Goal: Find specific fact: Find contact information

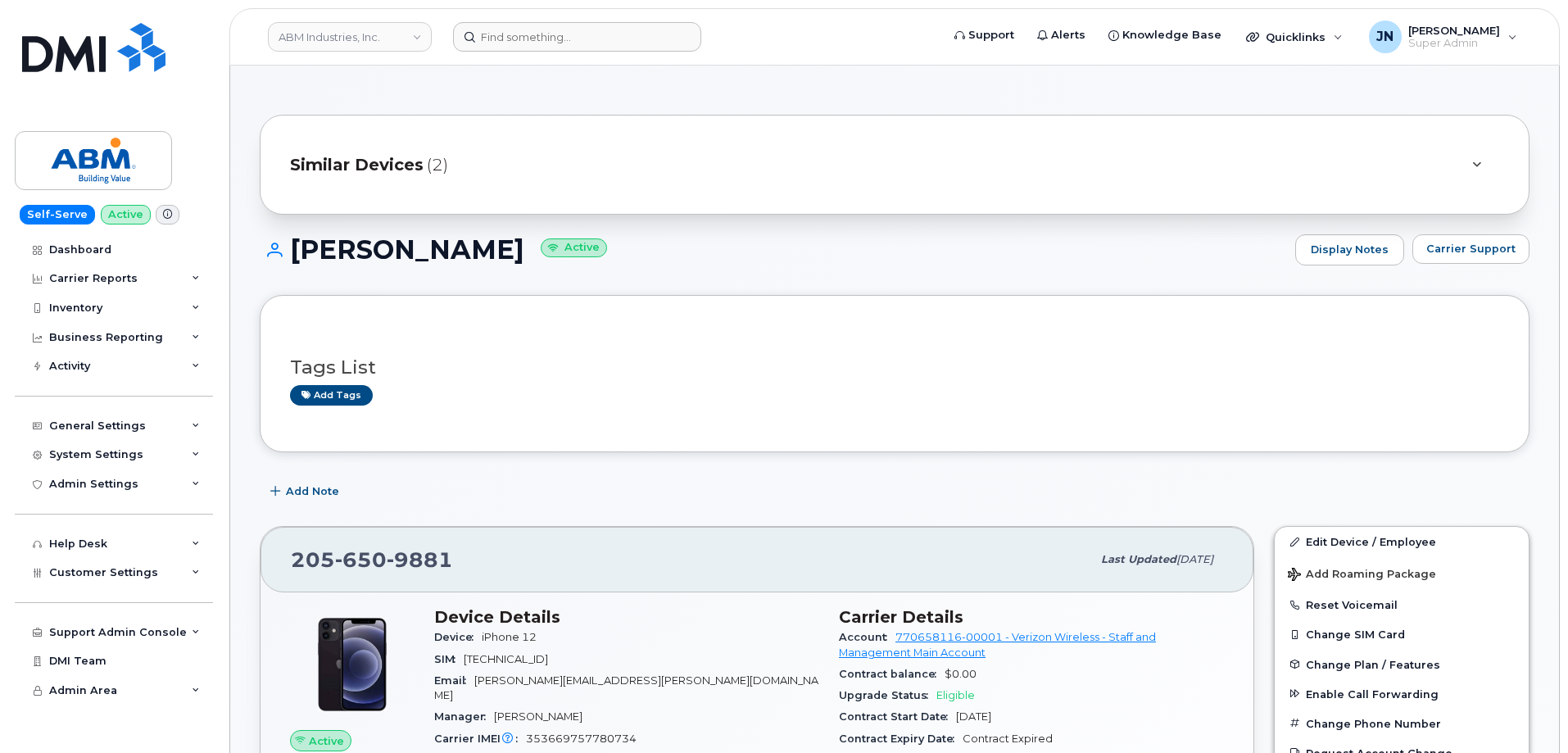
scroll to position [327, 0]
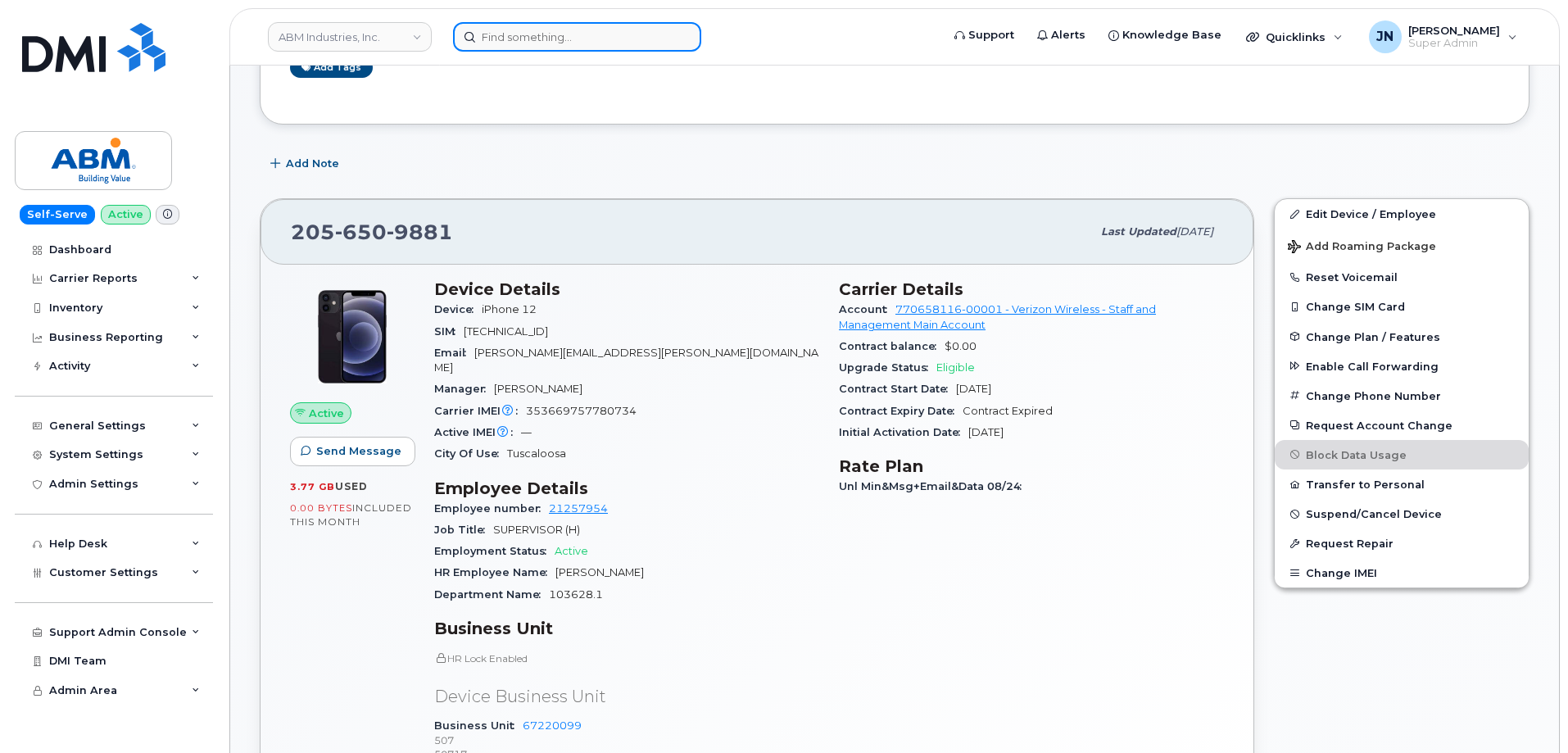
click at [579, 31] on input at bounding box center [577, 37] width 248 height 29
paste input "5129657396"
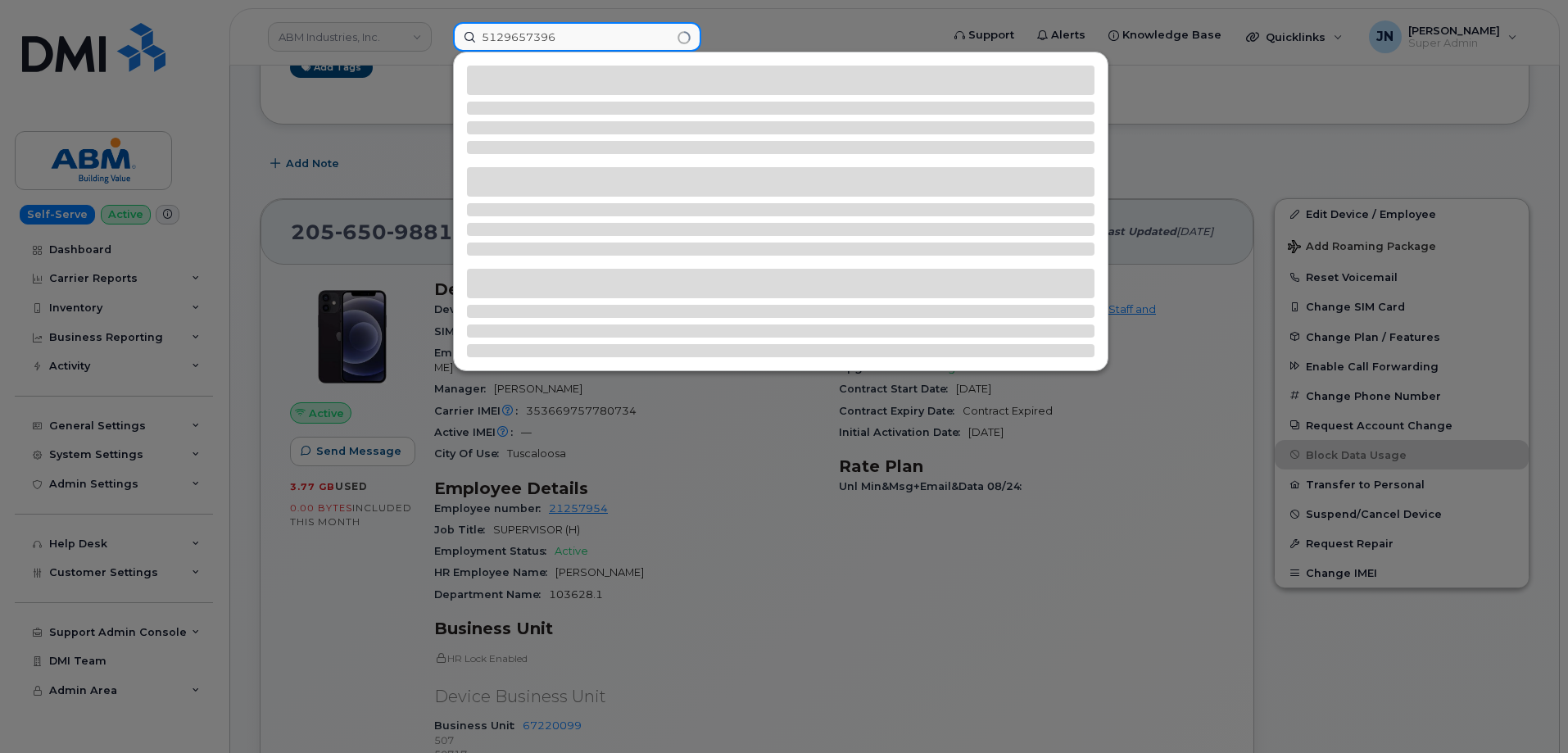
type input "5129657396"
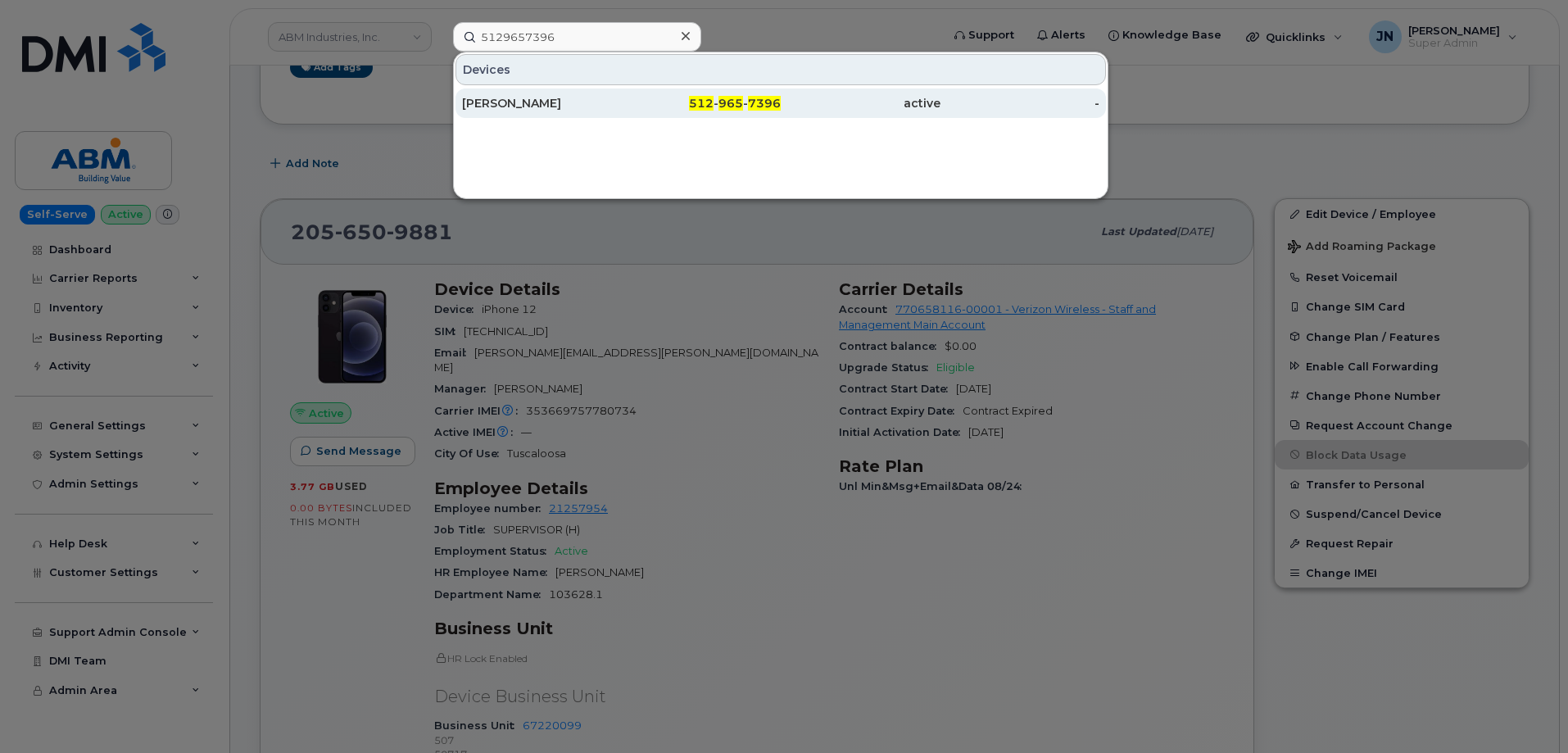
click at [539, 102] on div "[PERSON_NAME]" at bounding box center [541, 103] width 160 height 16
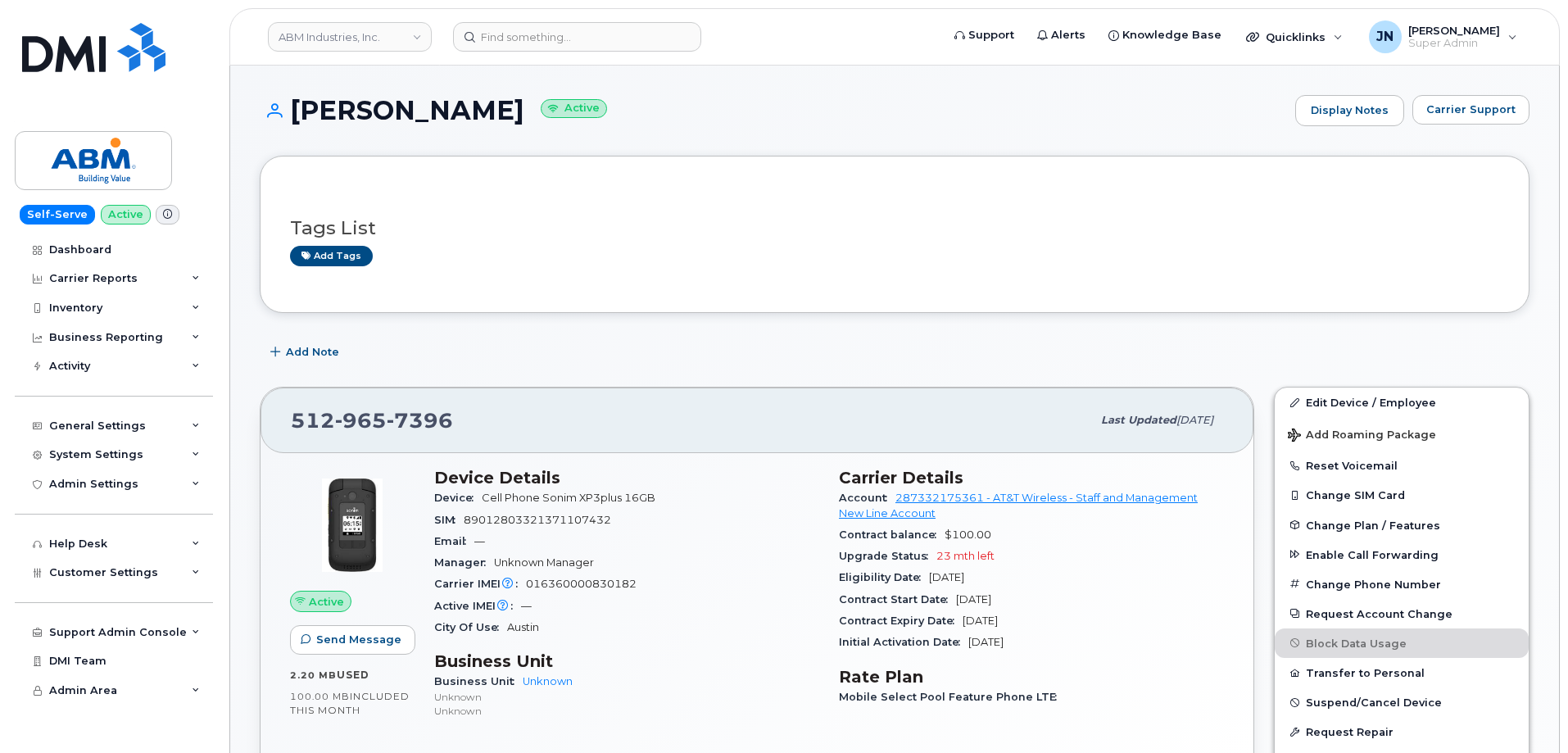
click at [387, 421] on span "7396" at bounding box center [420, 420] width 66 height 24
click at [387, 420] on span "7396" at bounding box center [420, 420] width 66 height 24
copy span "512 965 7396"
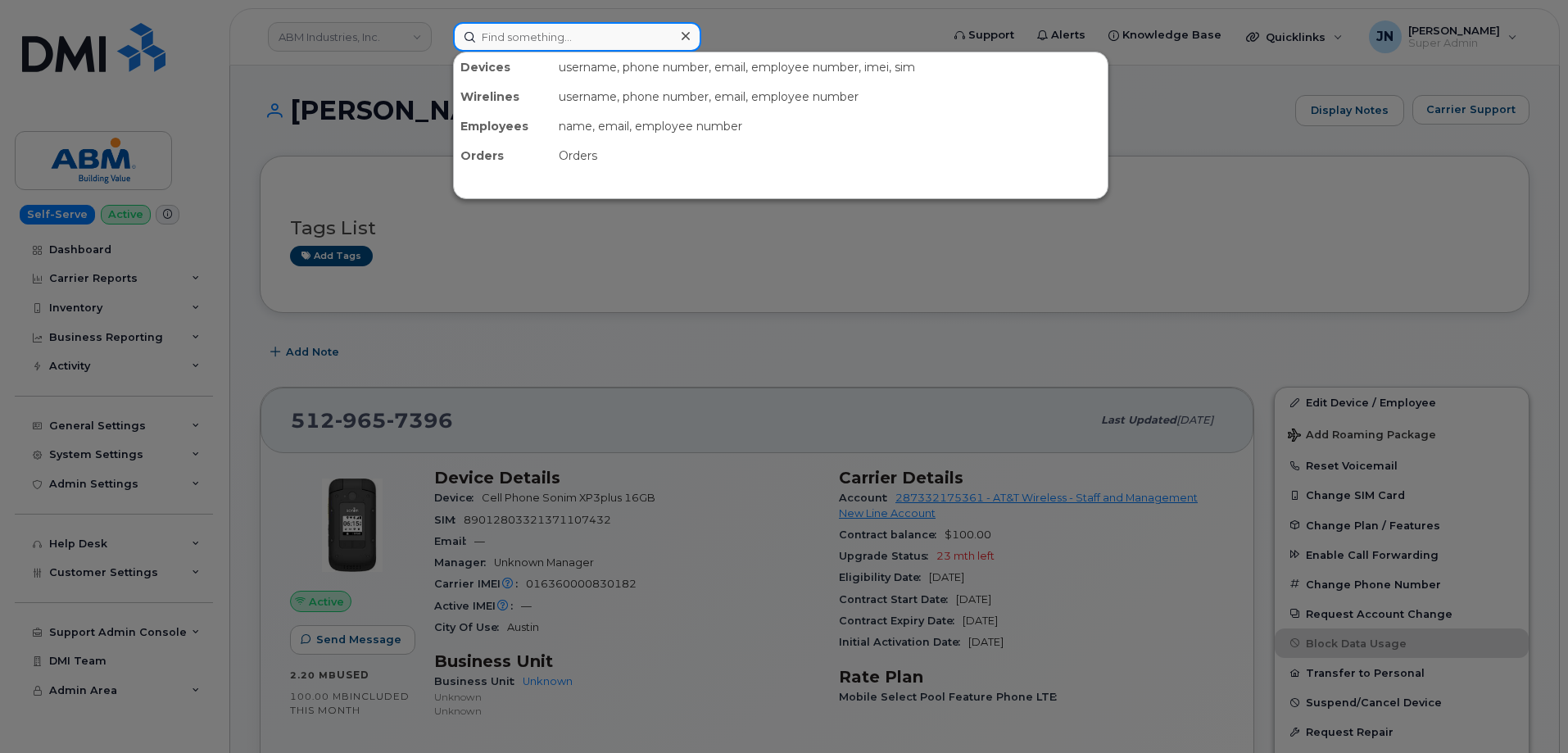
click at [606, 42] on input at bounding box center [577, 37] width 248 height 29
paste input "21681833"
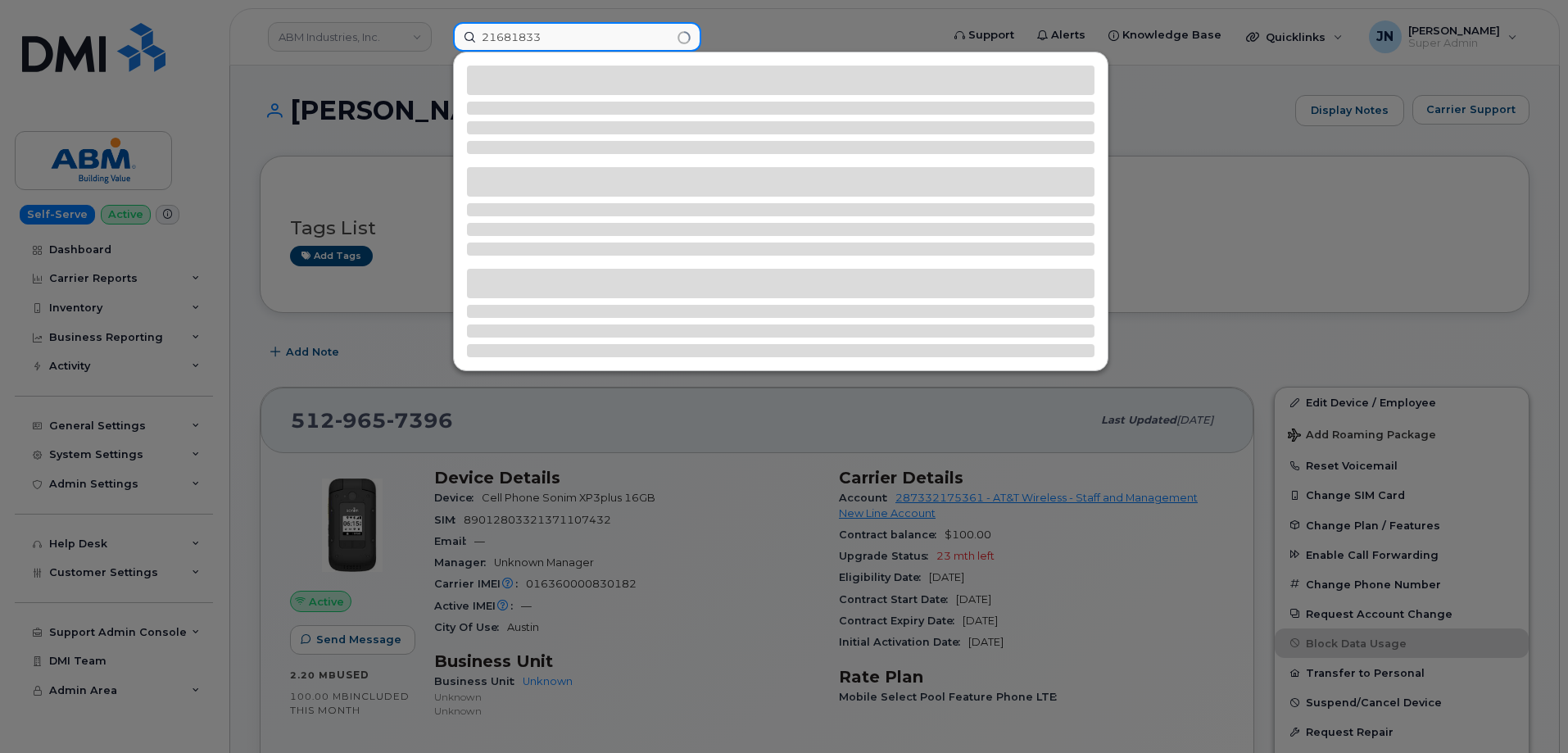
type input "21681833"
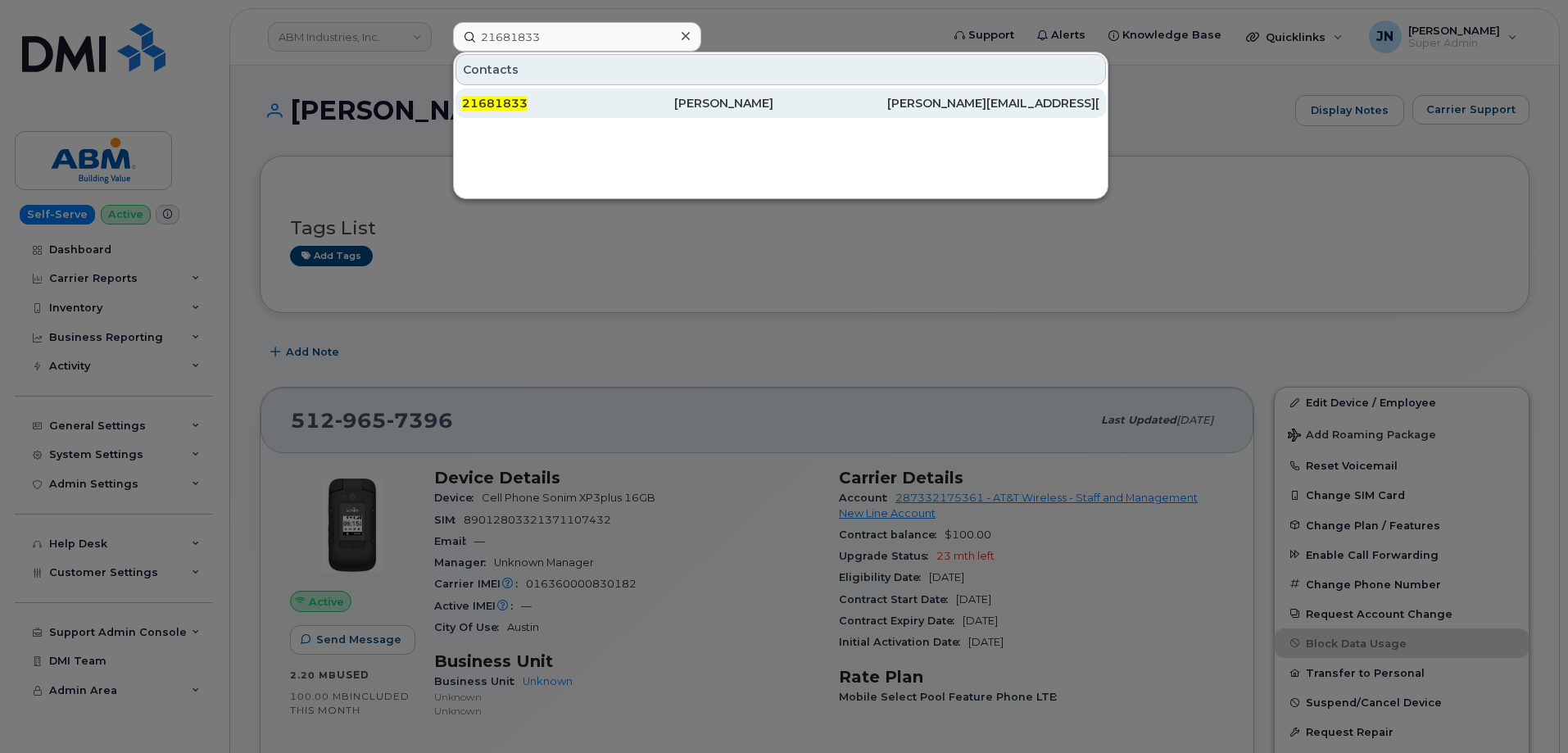
click at [725, 104] on div "Karen Diaz" at bounding box center [781, 103] width 212 height 16
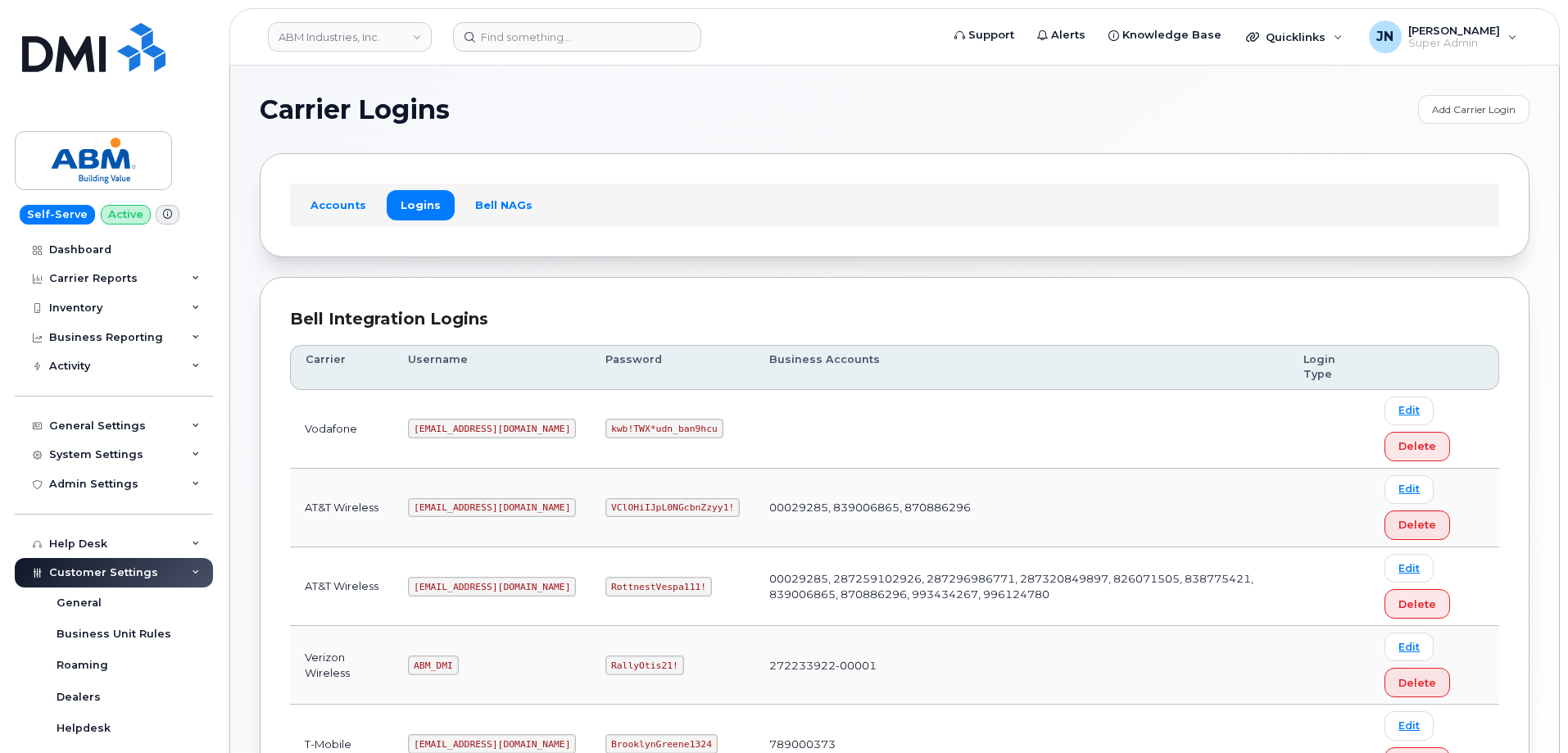
scroll to position [250, 0]
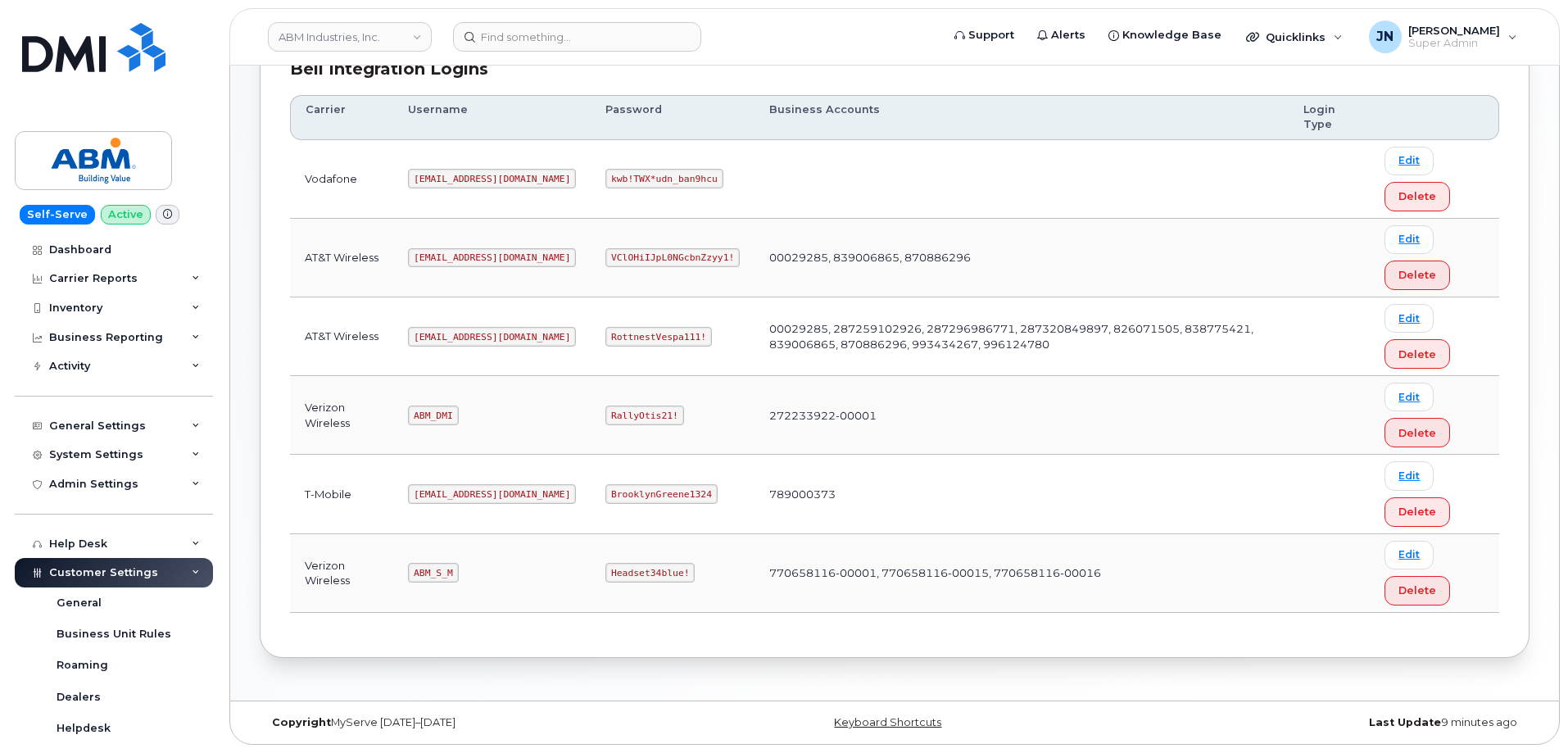
click at [447, 335] on code "[EMAIL_ADDRESS][DOMAIN_NAME]" at bounding box center [491, 337] width 168 height 20
click at [447, 335] on code "abm@dminc.com" at bounding box center [491, 337] width 168 height 20
copy code "[EMAIL_ADDRESS][DOMAIN_NAME]"
click at [605, 331] on code "RottnestVespa111!" at bounding box center [658, 337] width 106 height 20
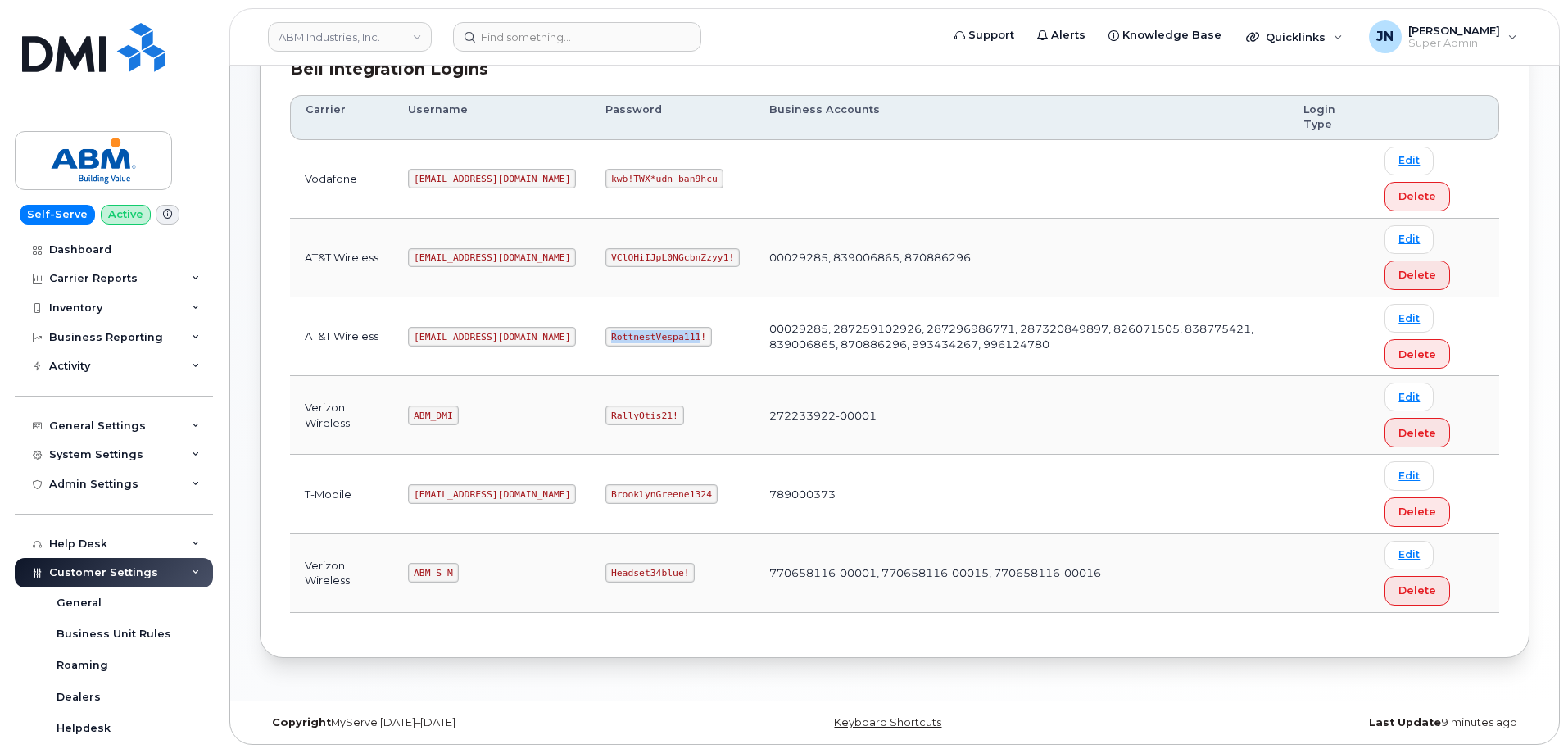
click at [605, 331] on code "RottnestVespa111!" at bounding box center [658, 337] width 106 height 20
copy code "RottnestVespa111!"
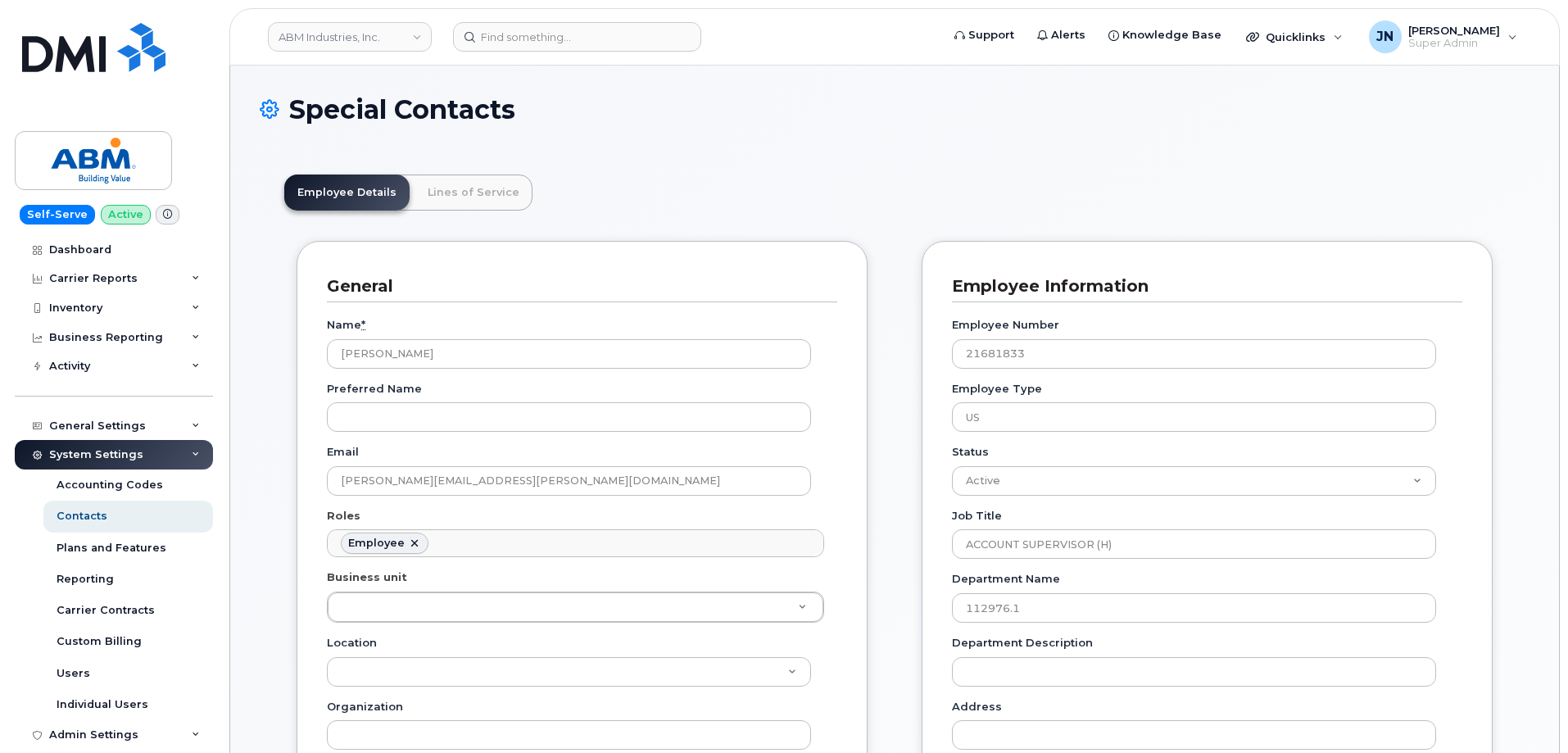
scroll to position [48, 0]
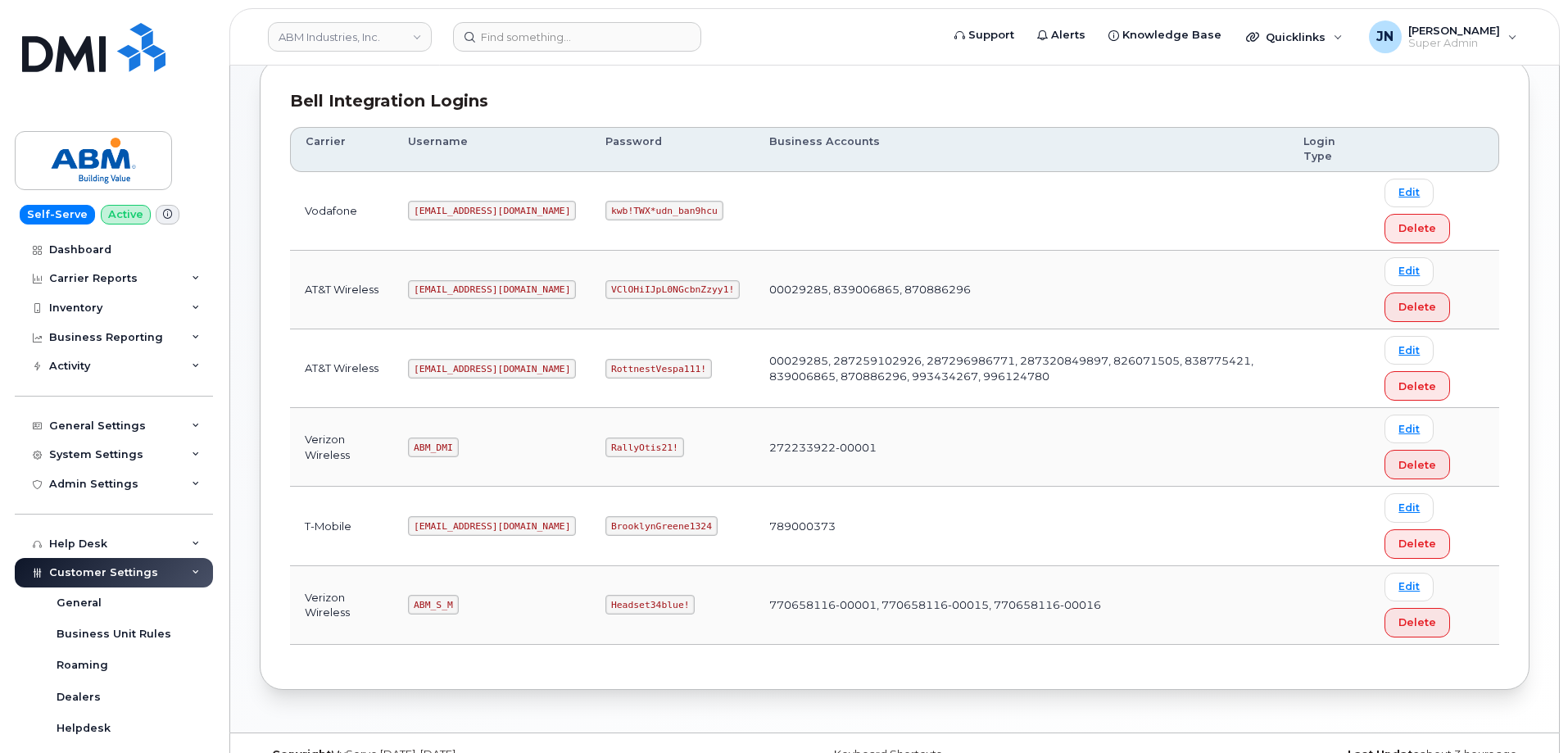
scroll to position [250, 0]
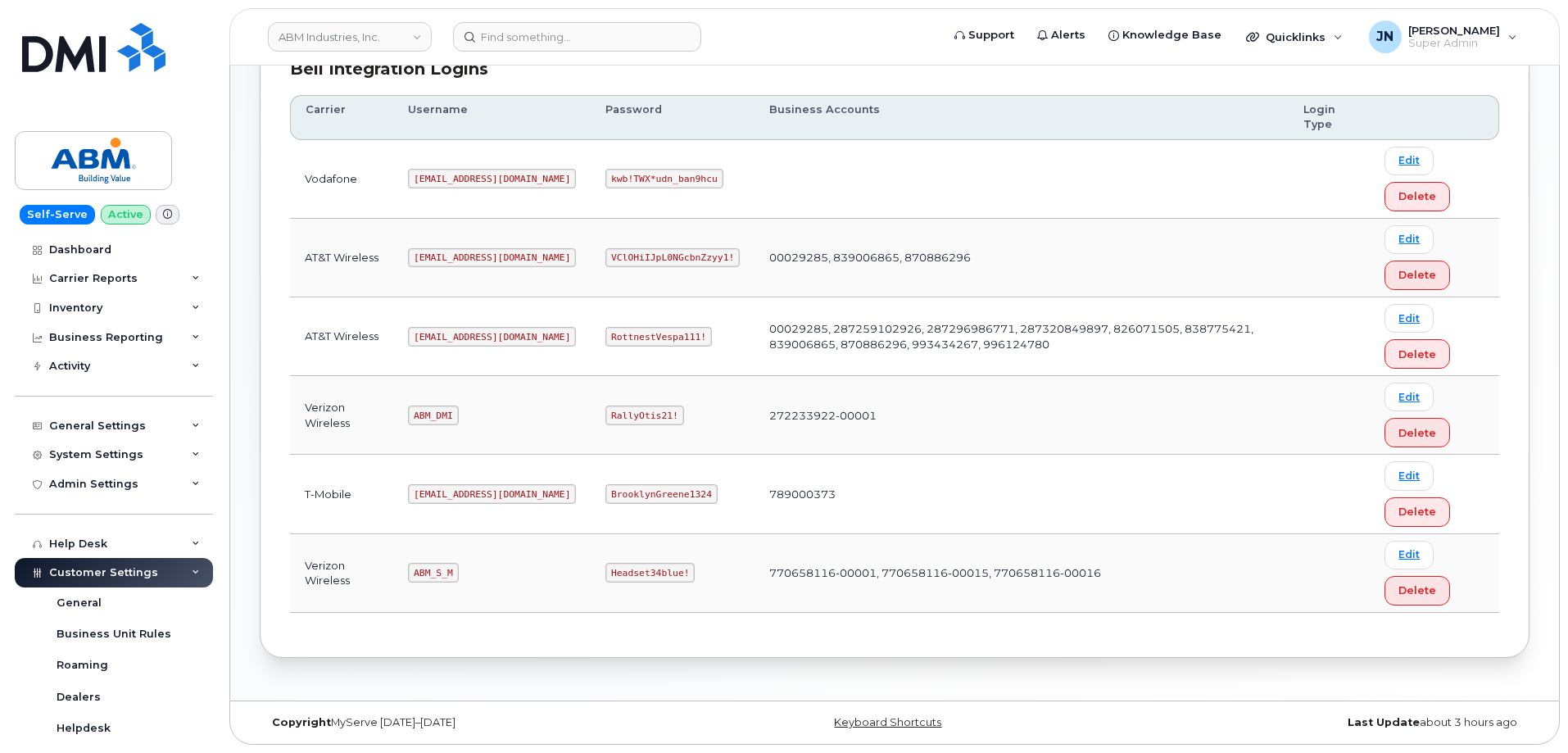
click at [440, 330] on code "abm@dminc.com" at bounding box center [491, 337] width 168 height 20
click at [440, 331] on code "abm@dminc.com" at bounding box center [491, 337] width 168 height 20
copy code "abm@dminc.com"
